Goal: Task Accomplishment & Management: Use online tool/utility

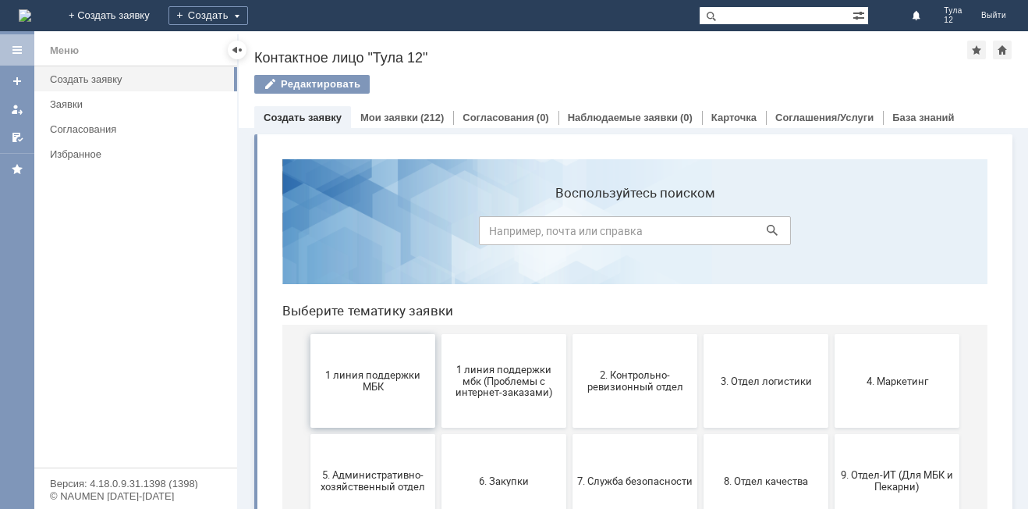
click at [380, 385] on span "1 линия поддержки МБК" at bounding box center [372, 380] width 115 height 23
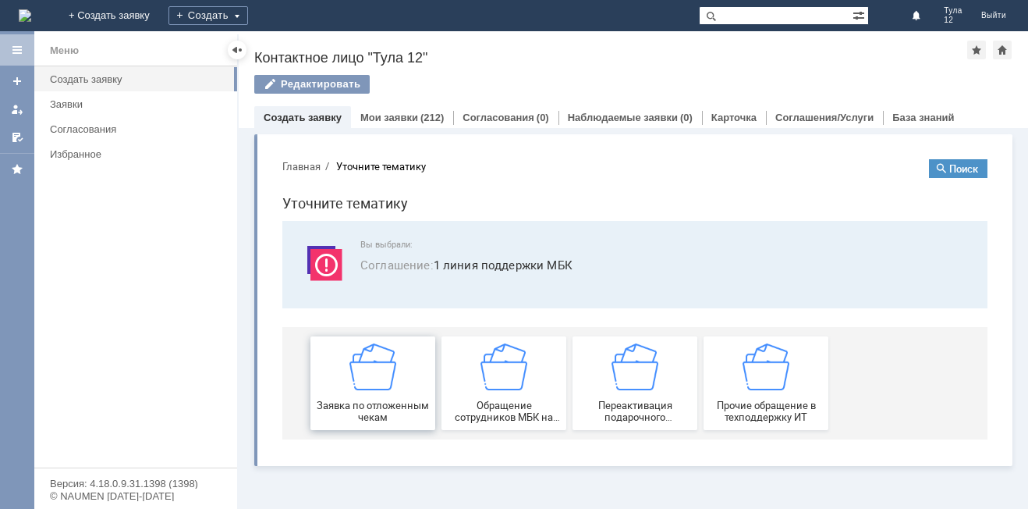
click at [367, 381] on img at bounding box center [372, 366] width 47 height 47
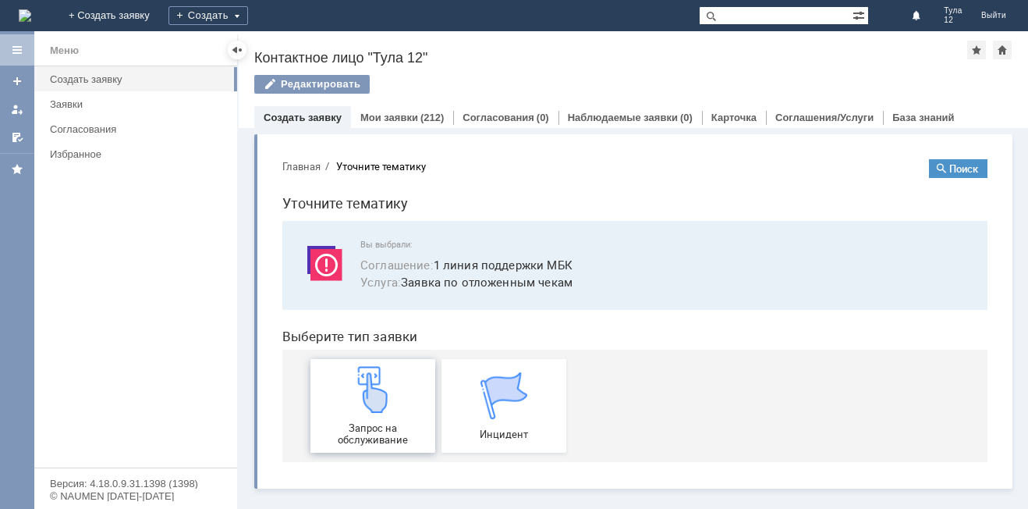
click at [387, 397] on img at bounding box center [372, 389] width 47 height 47
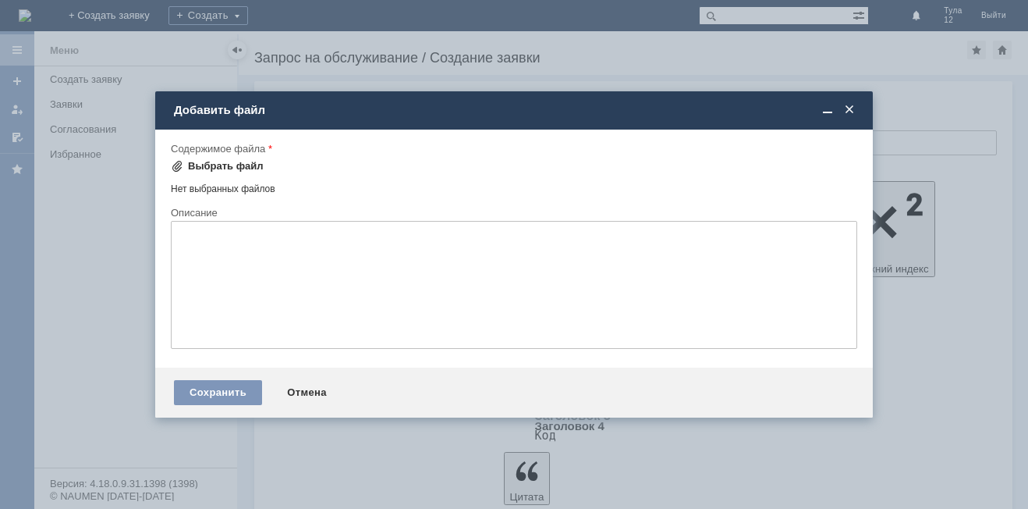
click at [198, 161] on div "Выбрать файл" at bounding box center [226, 166] width 76 height 12
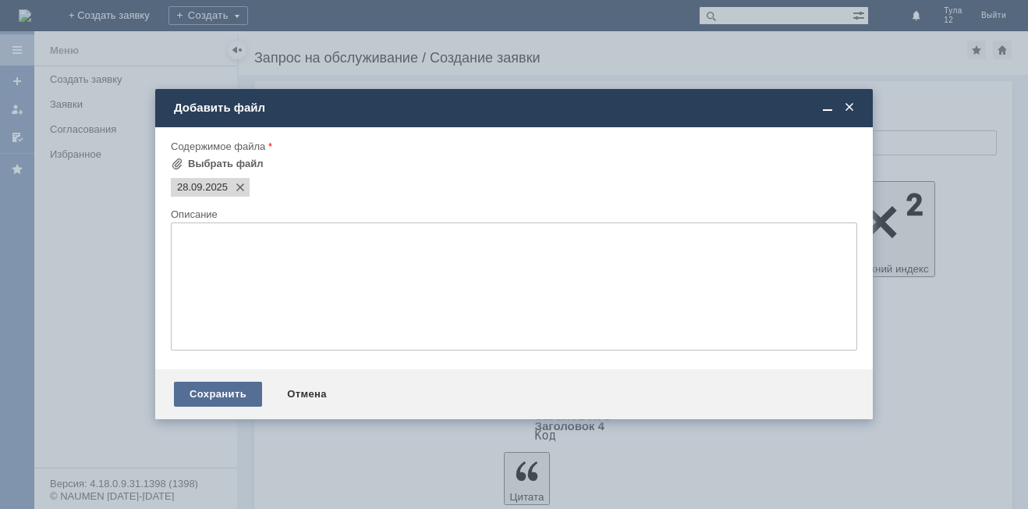
click at [205, 393] on div "Сохранить" at bounding box center [218, 393] width 88 height 25
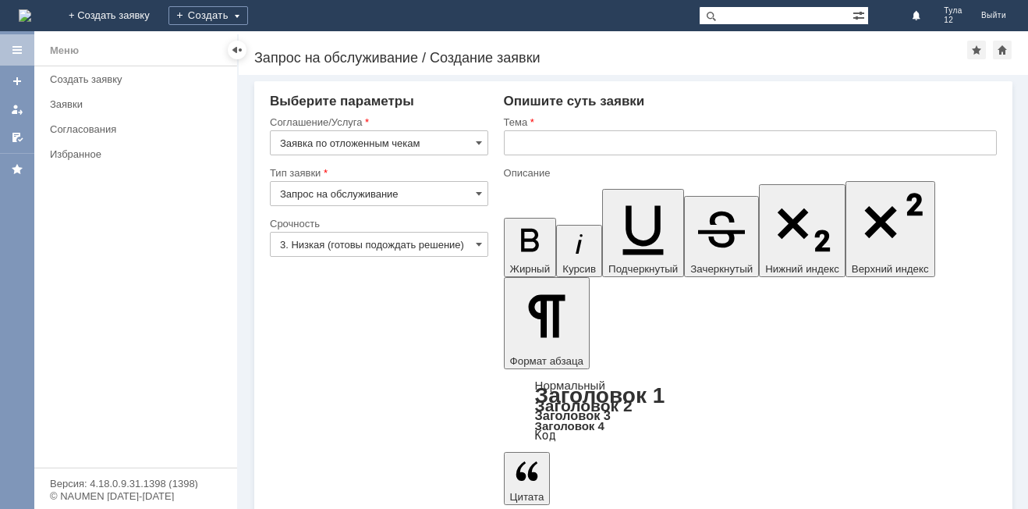
click at [625, 134] on input "text" at bounding box center [750, 142] width 493 height 25
type input "отложенные чеки"
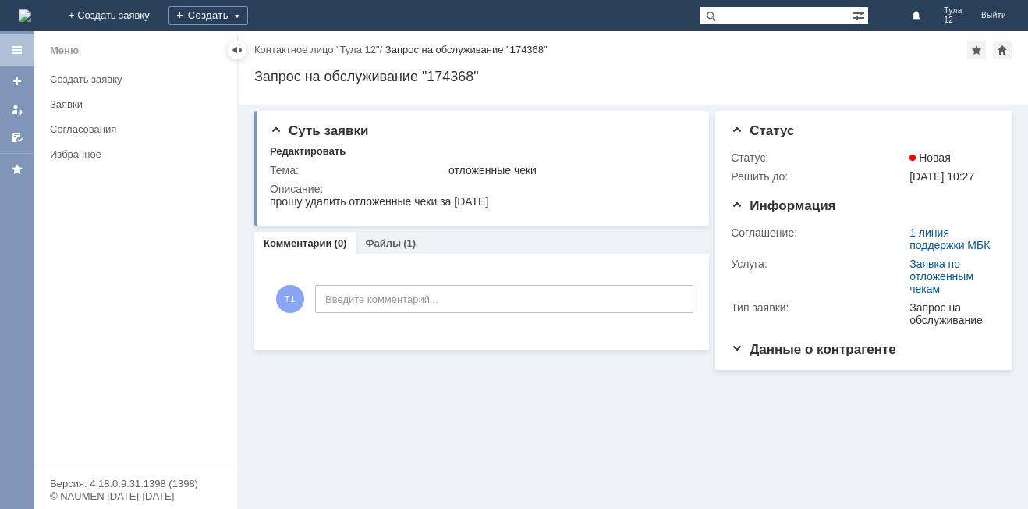
click at [26, 18] on img at bounding box center [25, 15] width 12 height 12
